Goal: Find specific fact: Find specific fact

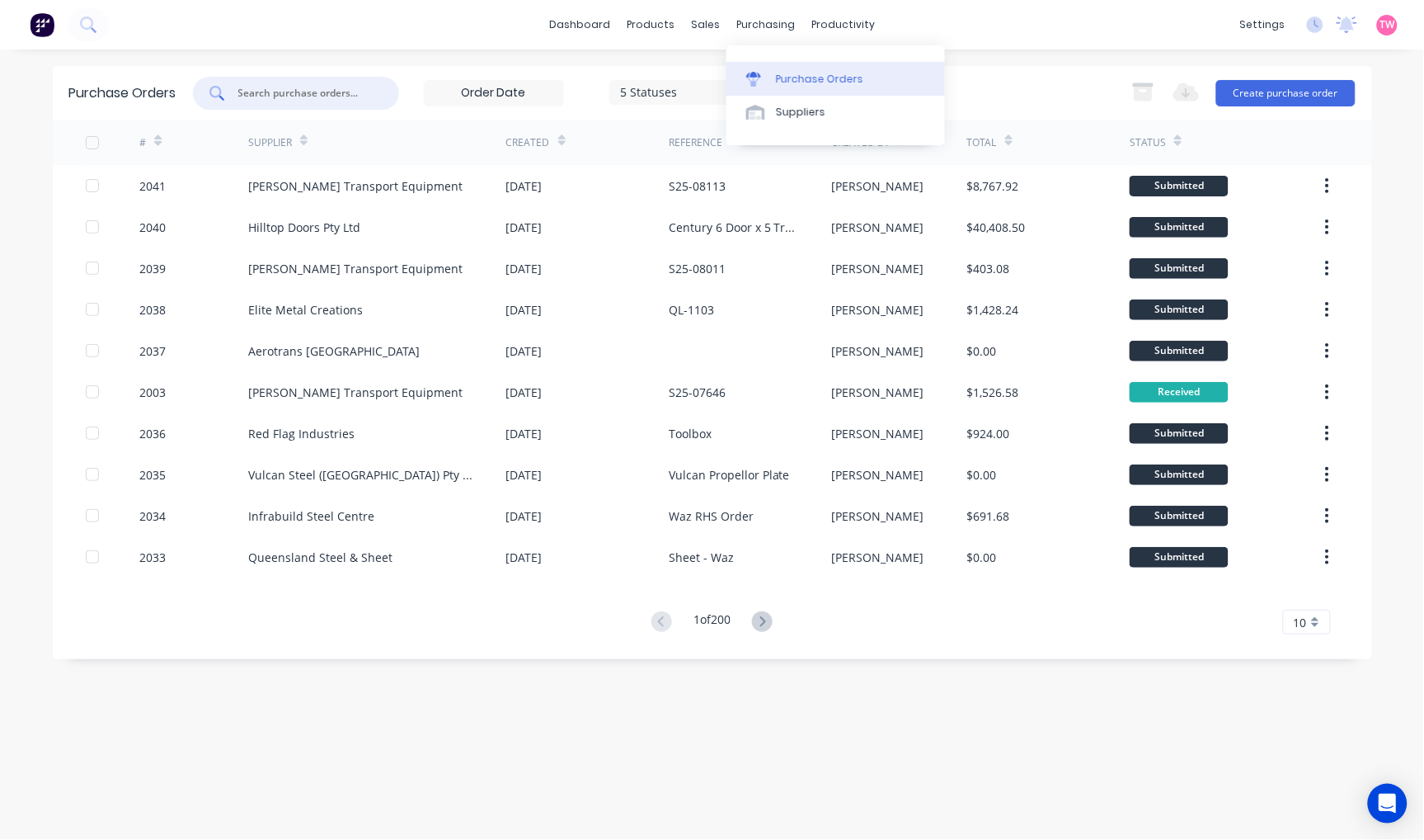
click at [805, 64] on link "Purchase Orders" at bounding box center [836, 78] width 219 height 33
click at [262, 93] on input "text" at bounding box center [305, 92] width 137 height 16
type input "1856"
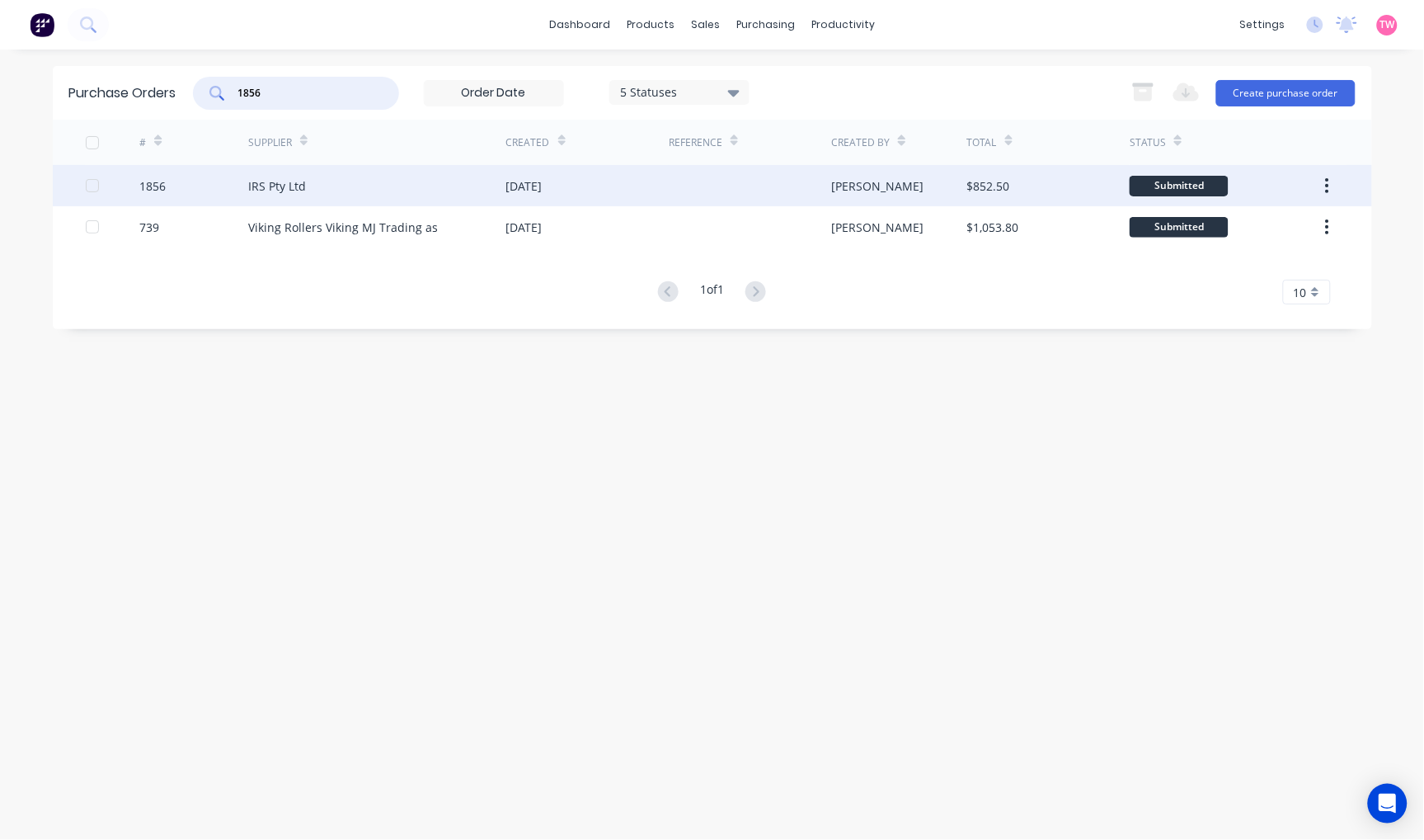
click at [214, 187] on div "1856" at bounding box center [194, 185] width 108 height 41
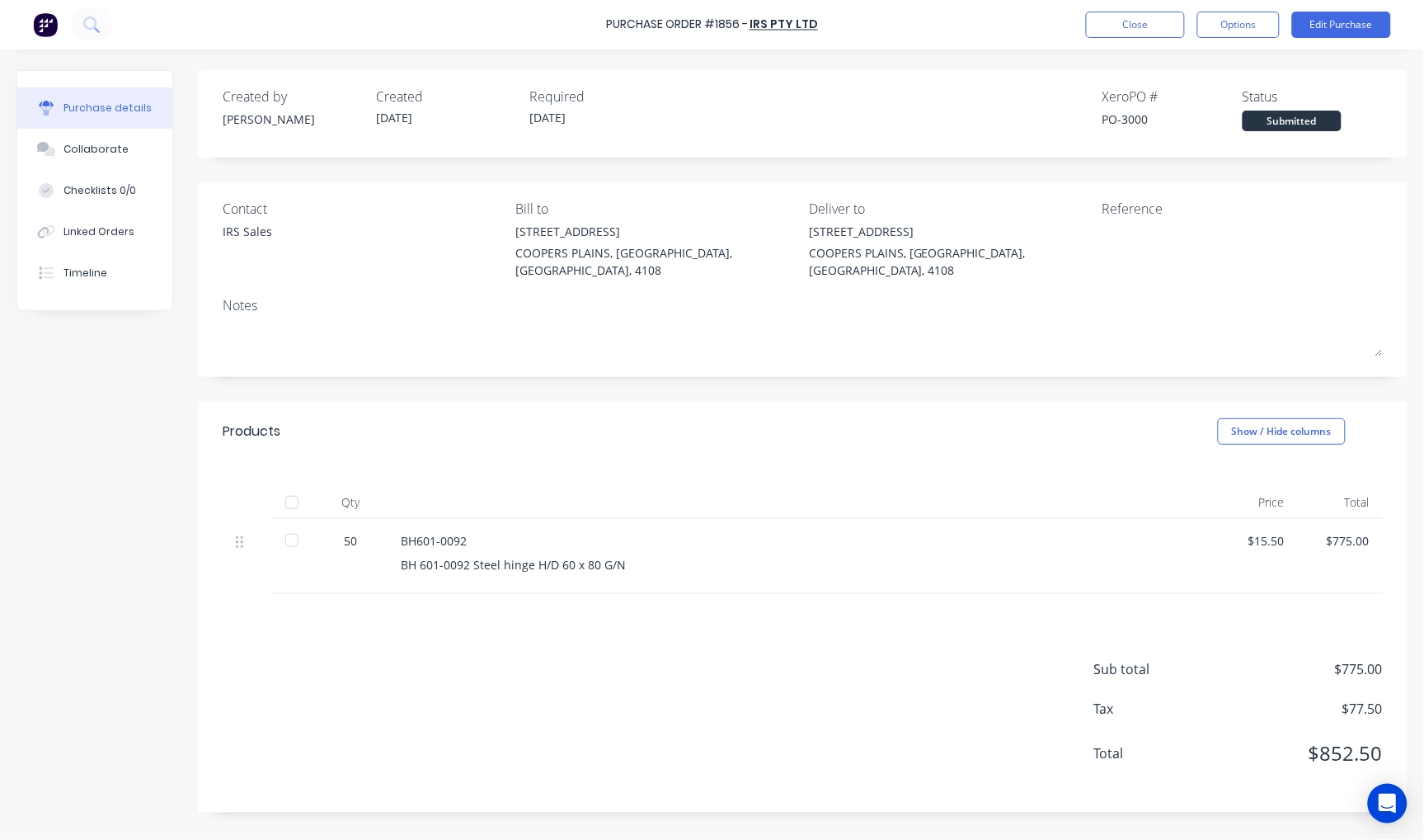
click at [1134, 115] on div "PO-3000" at bounding box center [1172, 119] width 140 height 17
copy div "3000"
